Goal: Information Seeking & Learning: Learn about a topic

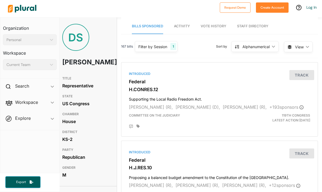
scroll to position [0, 4]
click at [213, 24] on span "Vote History" at bounding box center [214, 26] width 26 height 4
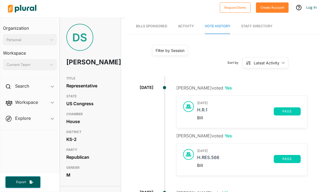
click at [193, 24] on span "Activity" at bounding box center [186, 26] width 16 height 4
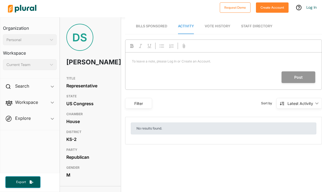
click at [258, 19] on link "Staff Directory" at bounding box center [256, 26] width 31 height 15
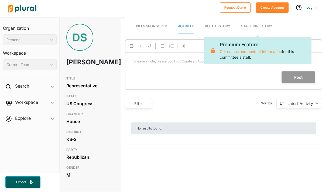
click at [150, 24] on span "Bills Sponsored" at bounding box center [151, 26] width 31 height 4
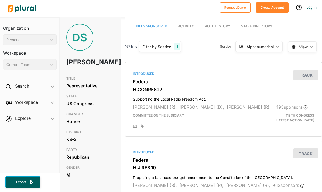
scroll to position [0, 4]
